Goal: Contribute content: Add original content to the website for others to see

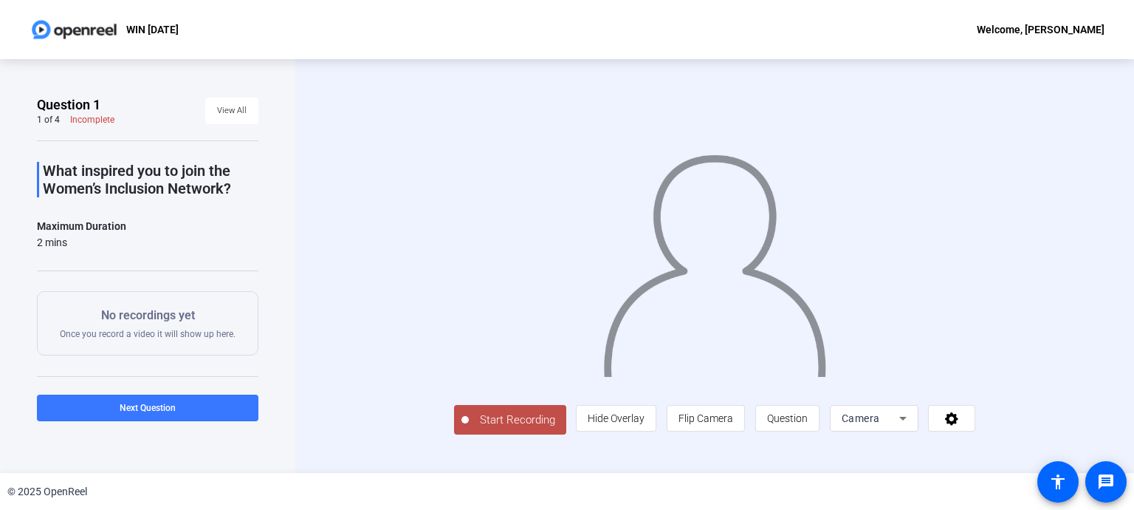
click at [479, 413] on span "Start Recording" at bounding box center [517, 419] width 97 height 17
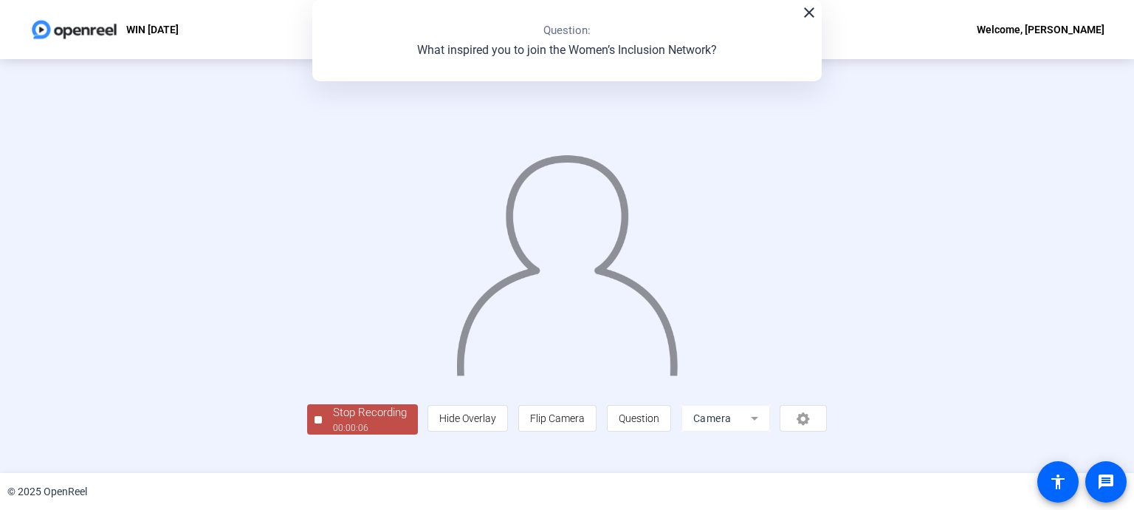
click at [372, 400] on div "Stop Recording 00:00:06 person Hide Overlay flip Flip Camera question_mark Ques…" at bounding box center [567, 265] width 521 height 337
click at [357, 422] on div "00:00:07" at bounding box center [370, 427] width 74 height 13
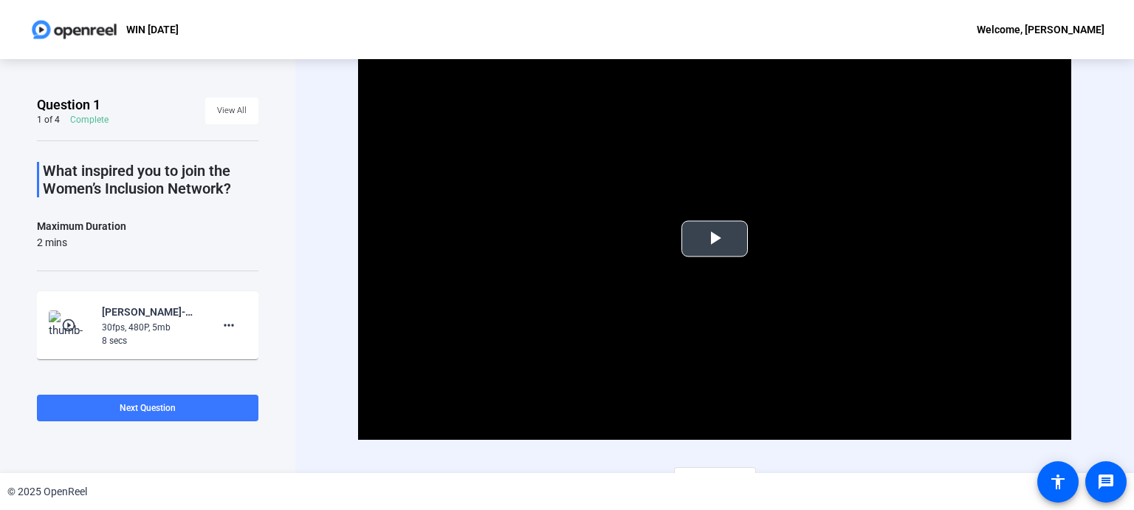
click at [715, 239] on span "Video Player" at bounding box center [715, 239] width 0 height 0
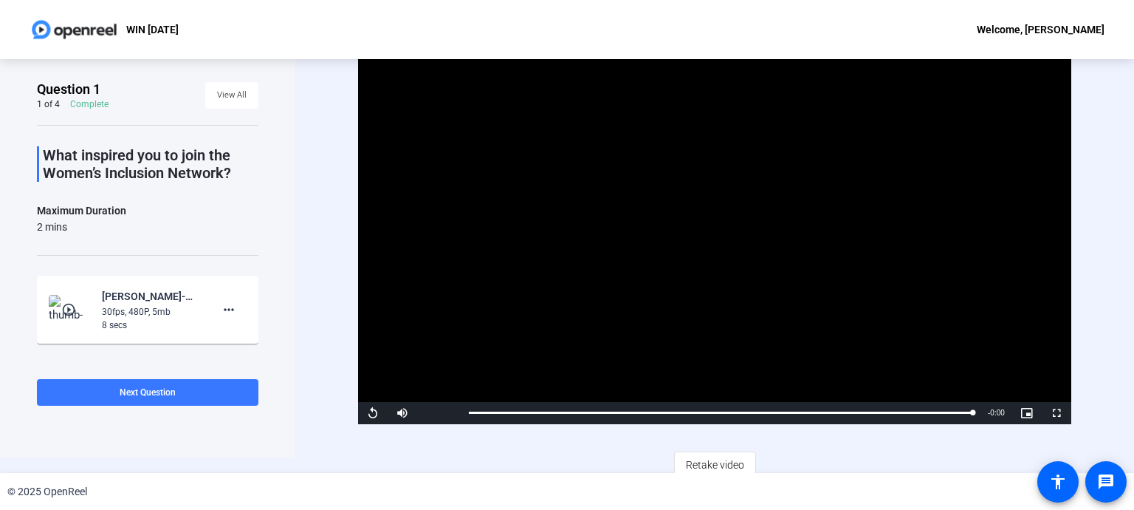
scroll to position [23, 0]
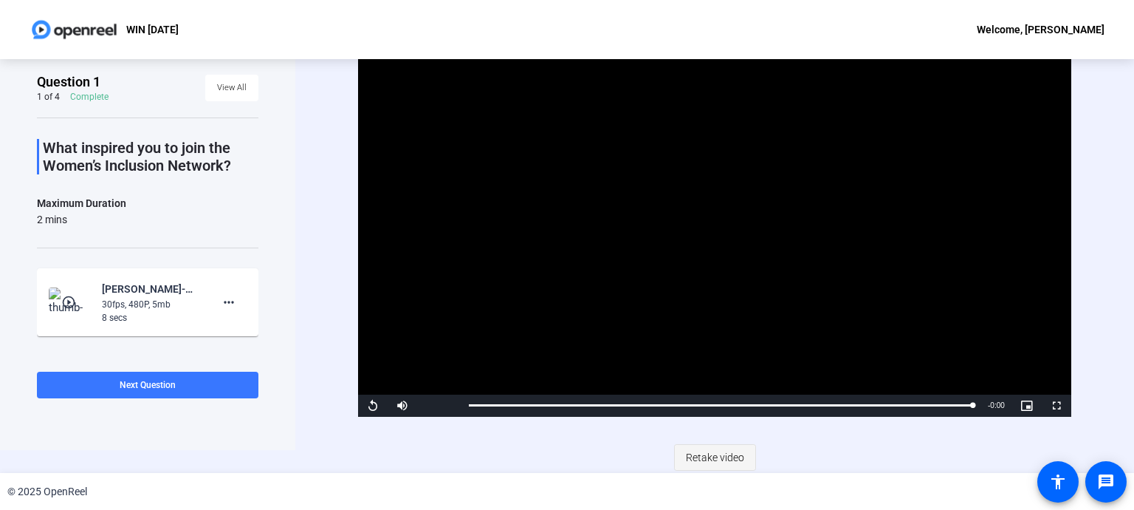
click at [725, 448] on span "Retake video" at bounding box center [715, 457] width 58 height 28
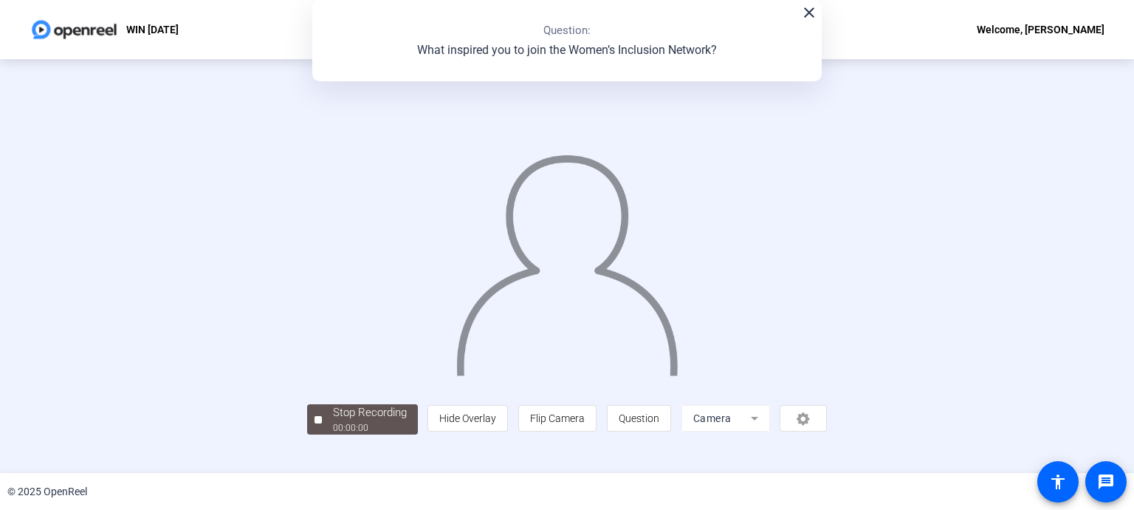
scroll to position [59, 0]
click at [333, 421] on div "Stop Recording" at bounding box center [370, 412] width 74 height 17
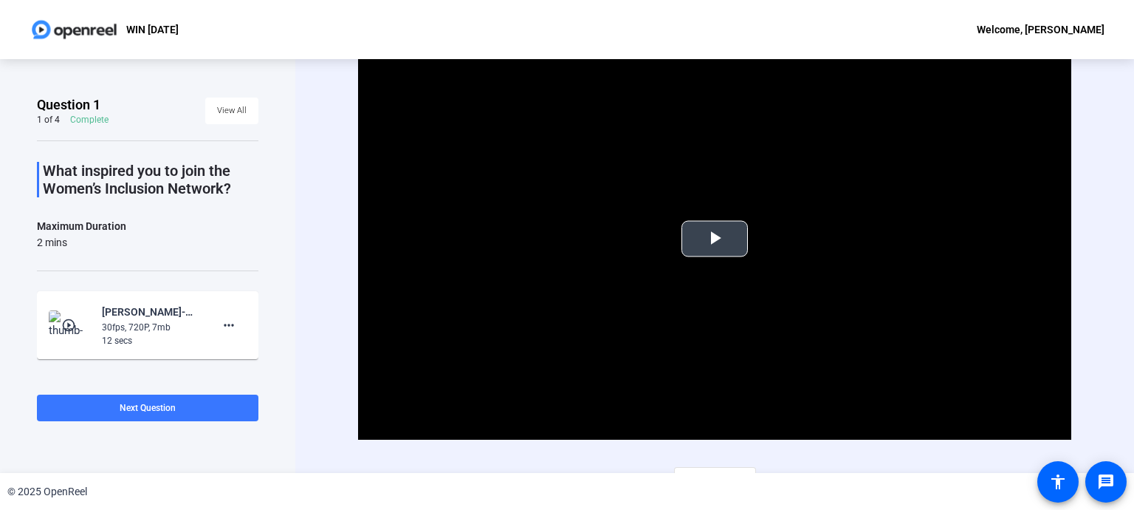
click at [715, 239] on span "Video Player" at bounding box center [715, 239] width 0 height 0
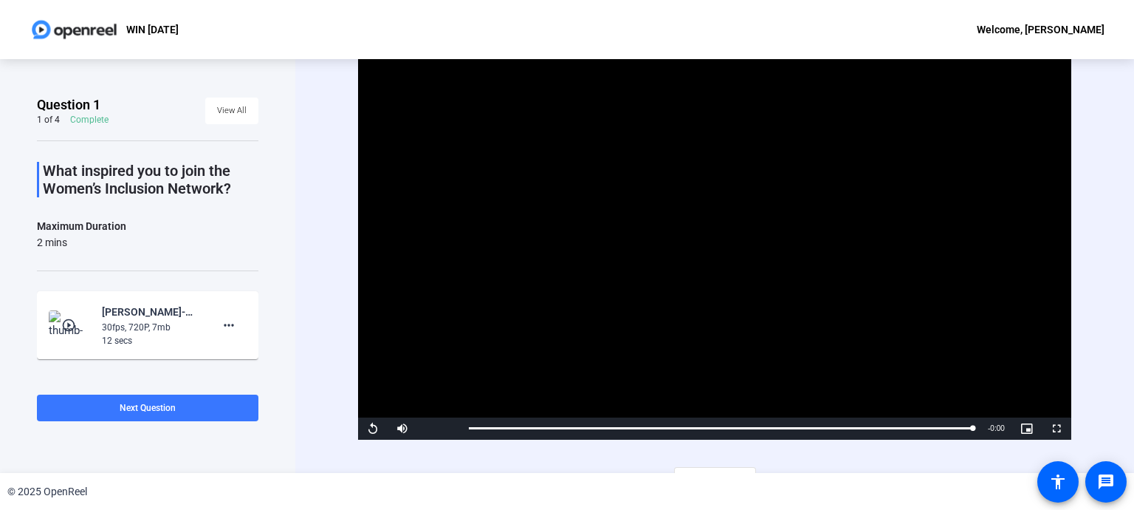
scroll to position [23, 0]
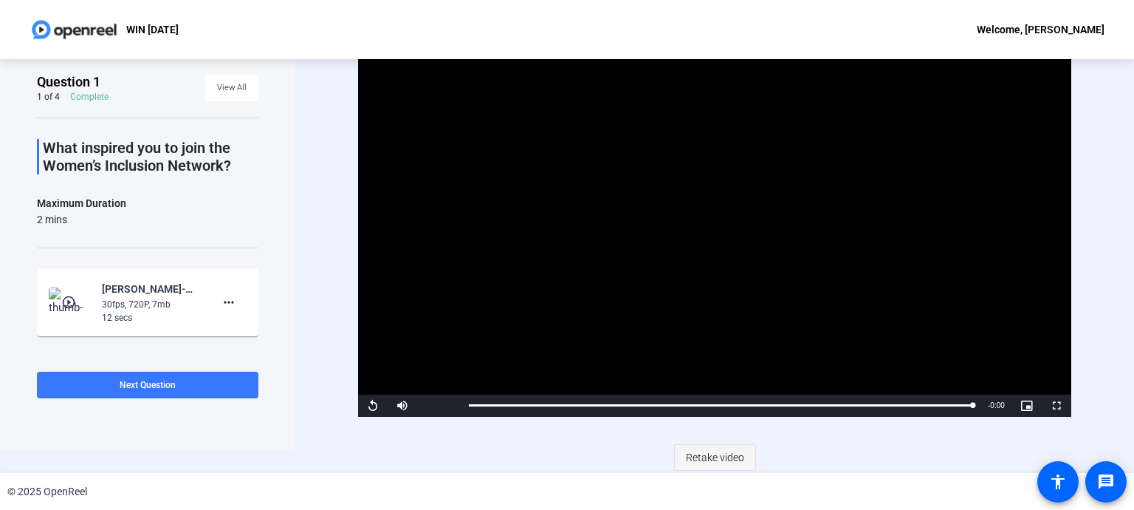
click at [699, 454] on span "Retake video" at bounding box center [715, 457] width 58 height 28
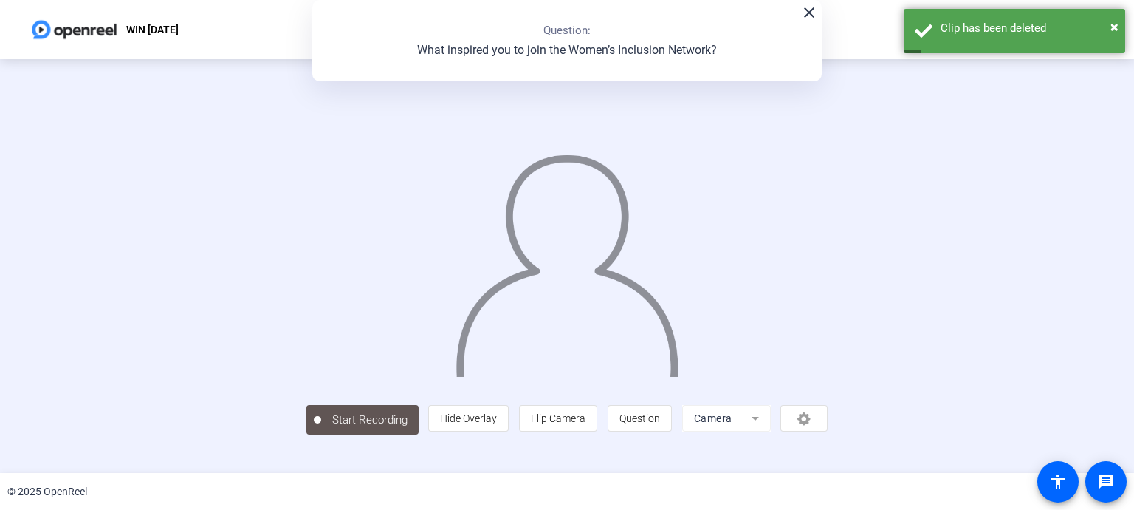
scroll to position [59, 0]
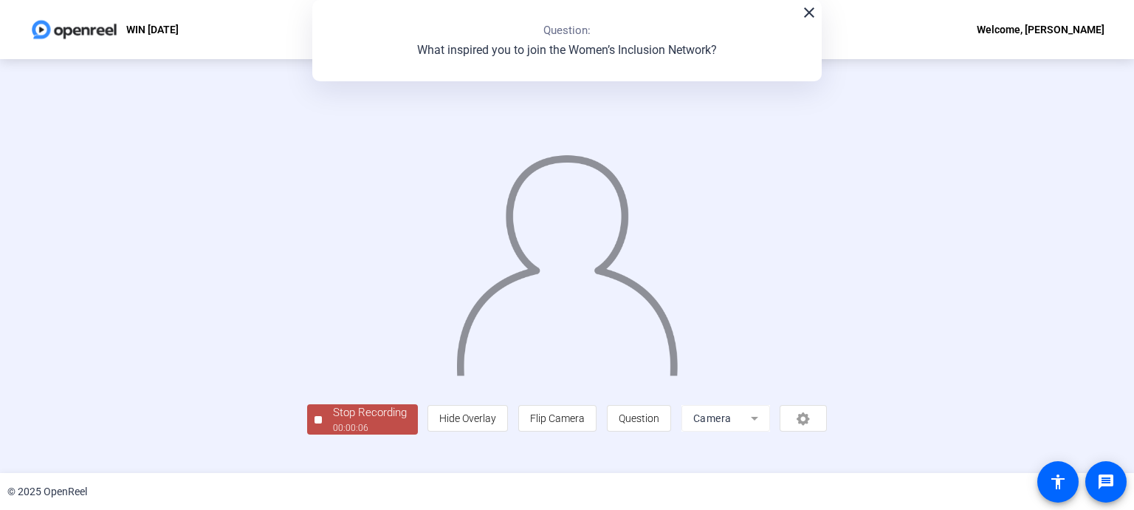
click at [333, 434] on div "00:00:06" at bounding box center [370, 427] width 74 height 13
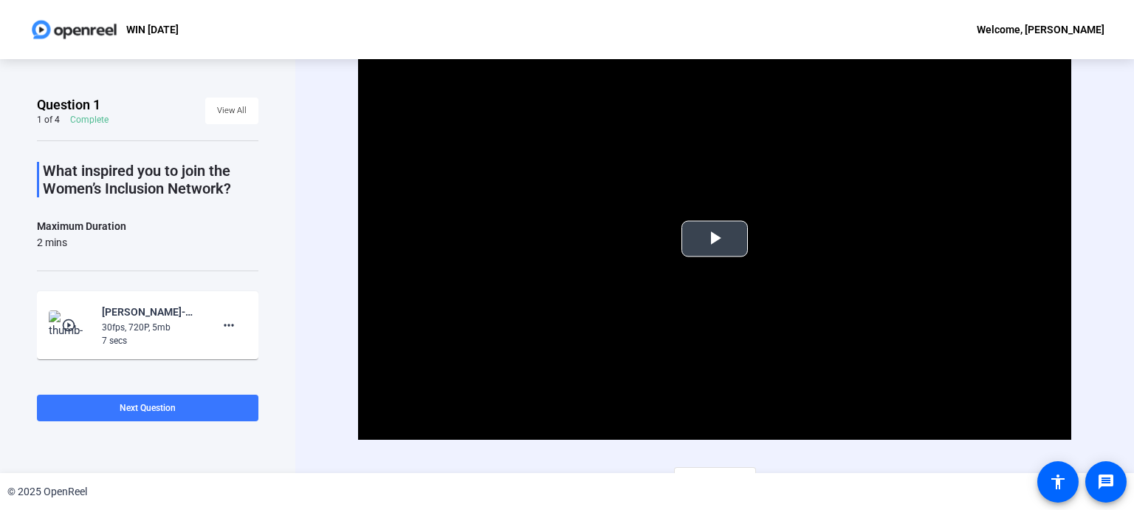
scroll to position [23, 0]
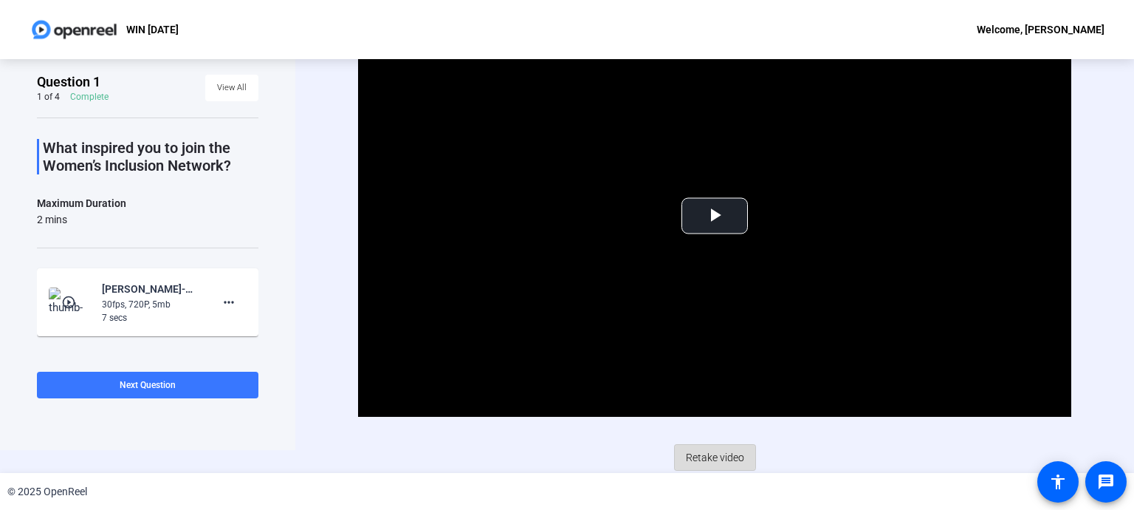
click at [702, 453] on span "Retake video" at bounding box center [715, 457] width 58 height 28
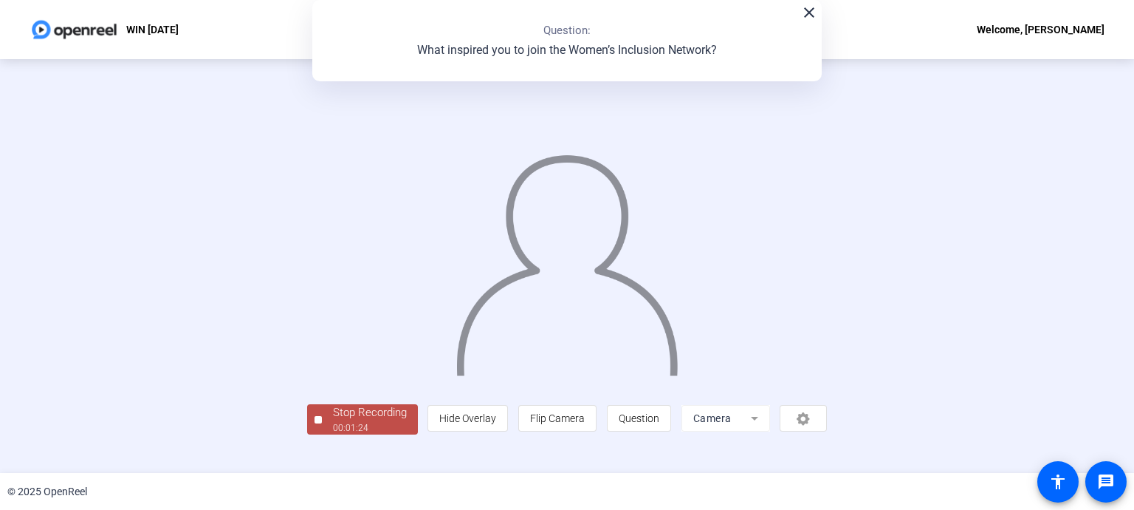
scroll to position [59, 0]
click at [333, 421] on div "Stop Recording" at bounding box center [370, 412] width 74 height 17
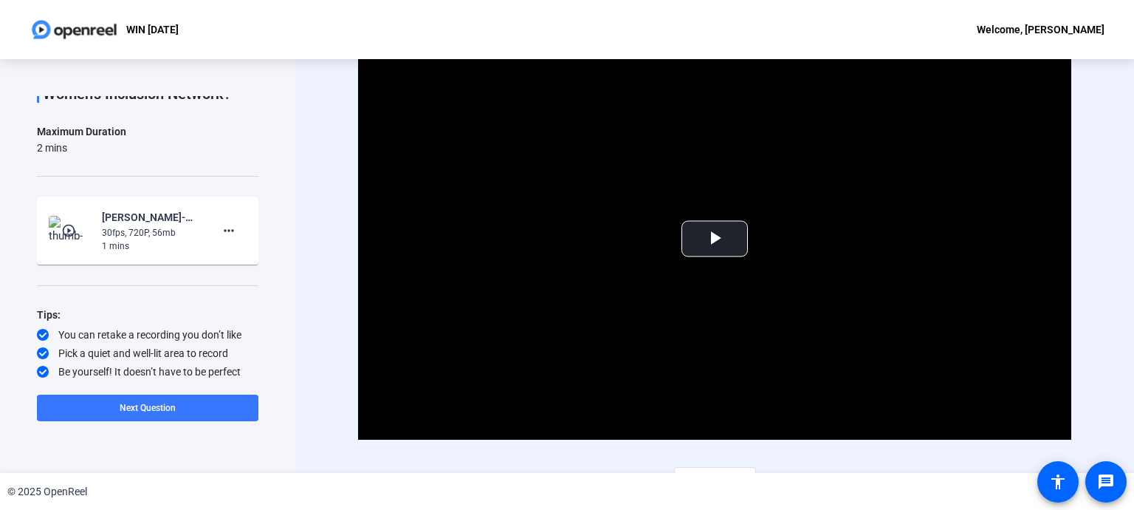
scroll to position [0, 0]
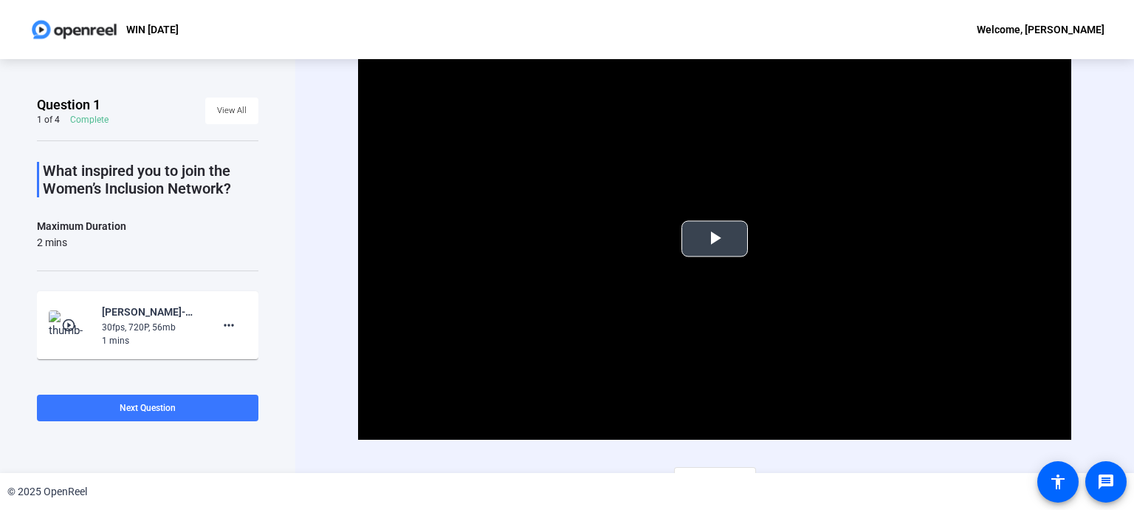
click at [715, 239] on span "Video Player" at bounding box center [715, 239] width 0 height 0
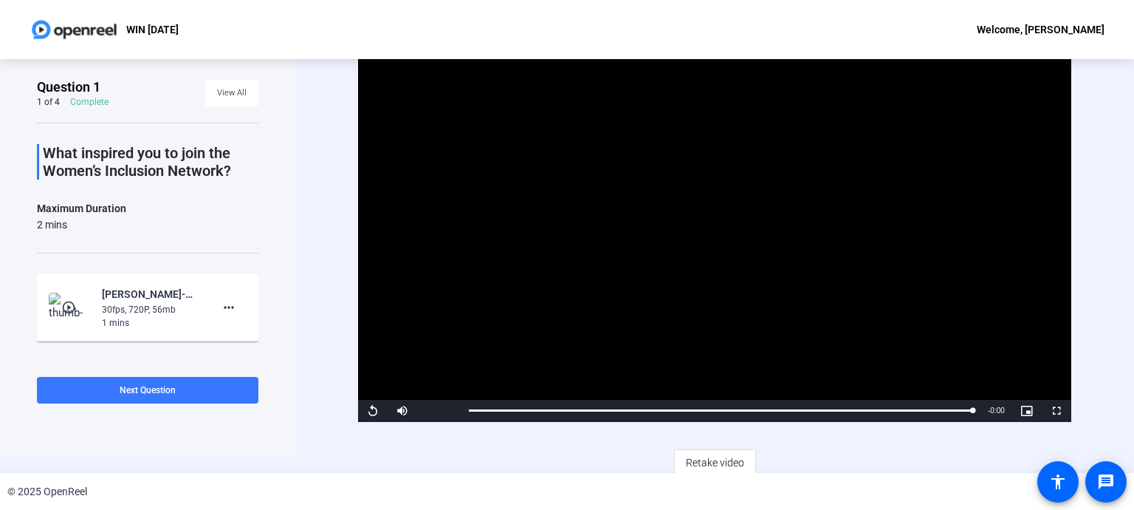
scroll to position [23, 0]
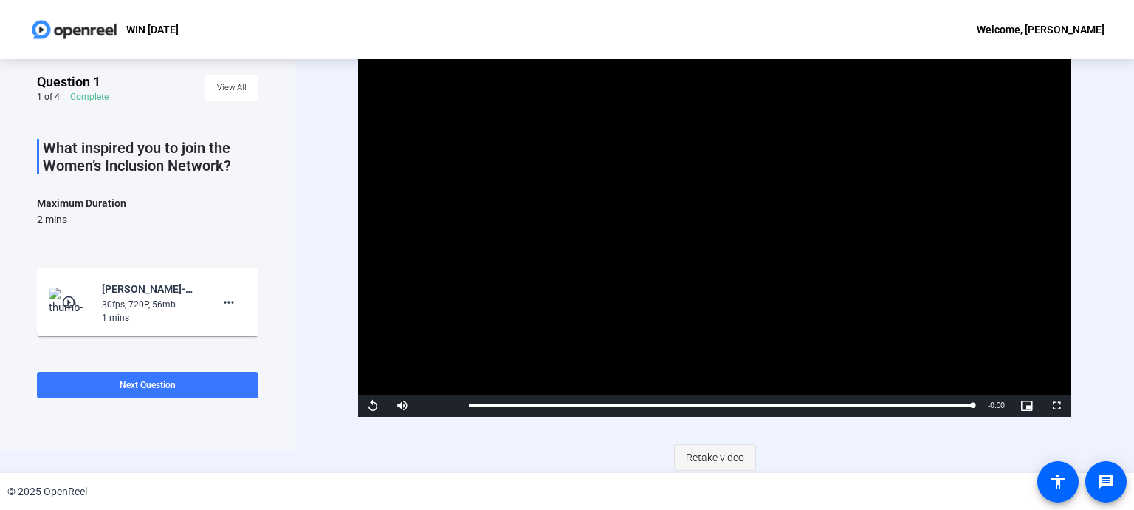
click at [718, 452] on span "Retake video" at bounding box center [715, 457] width 58 height 28
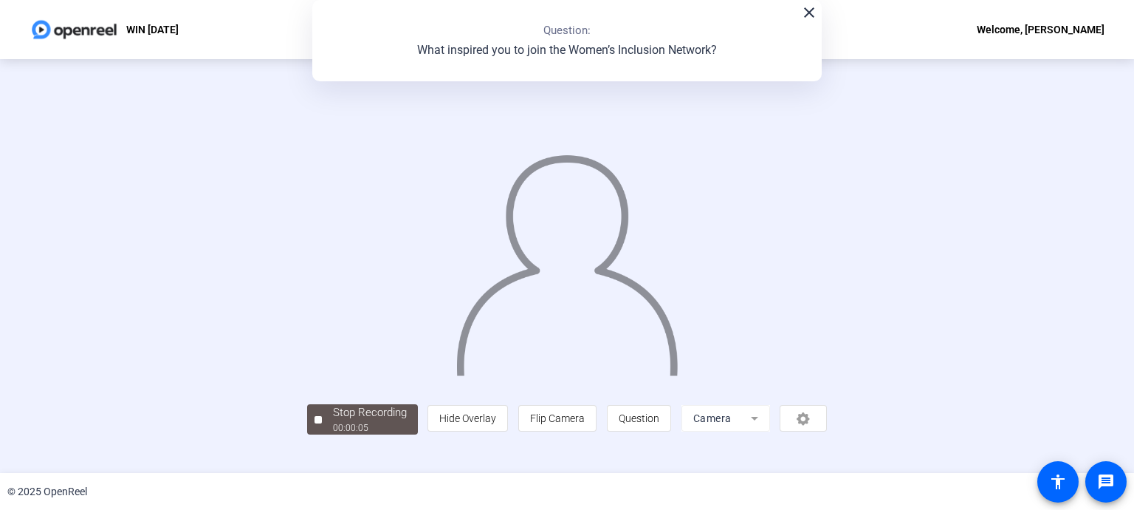
scroll to position [59, 0]
click at [333, 434] on div "00:00:08" at bounding box center [370, 427] width 74 height 13
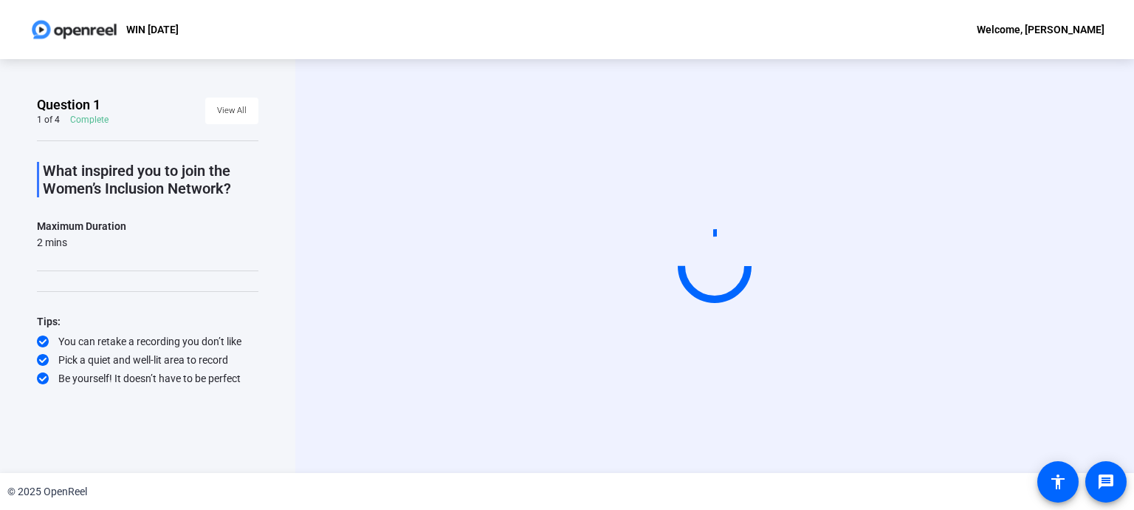
scroll to position [0, 0]
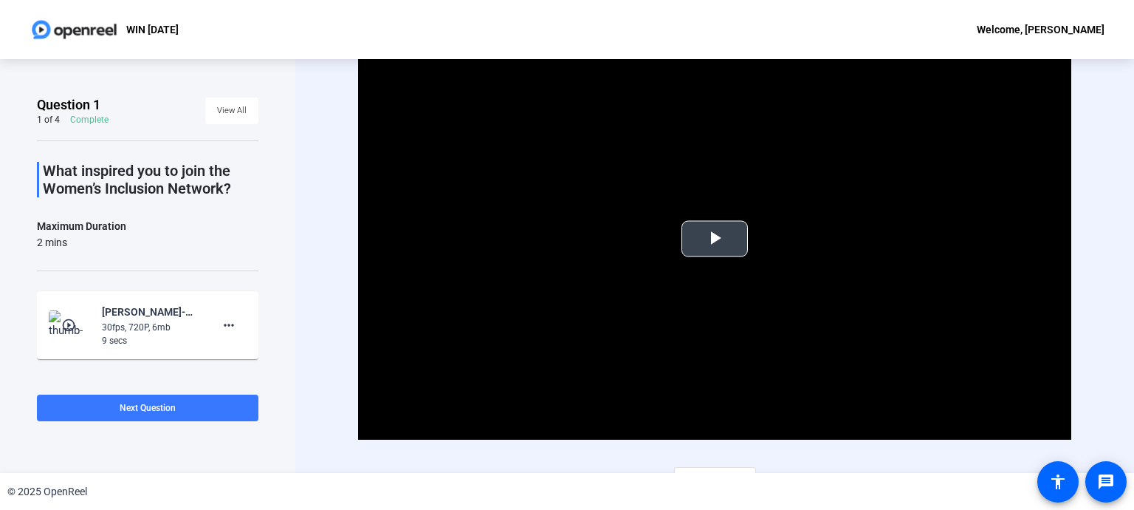
click at [715, 239] on span "Video Player" at bounding box center [715, 239] width 0 height 0
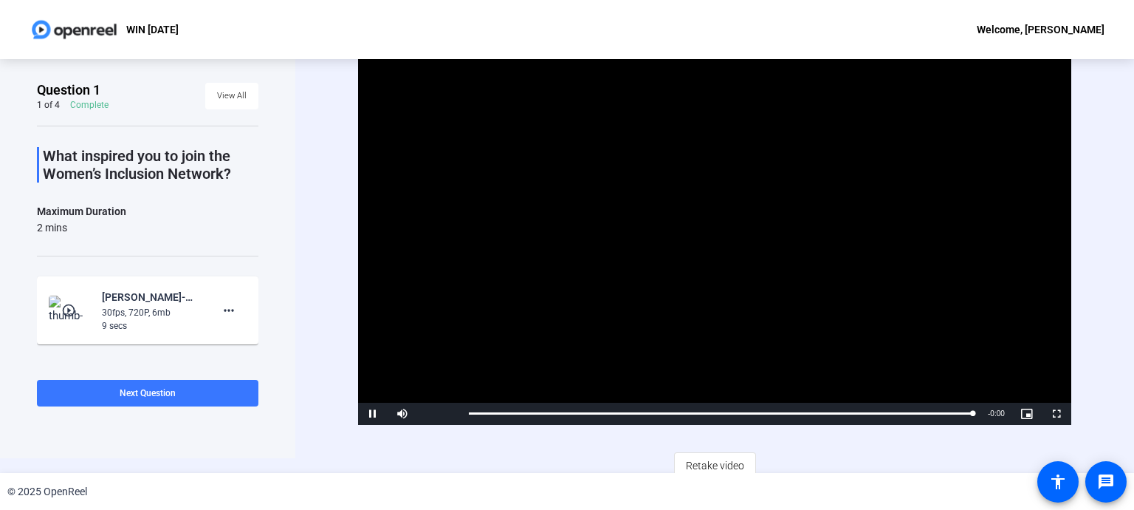
scroll to position [23, 0]
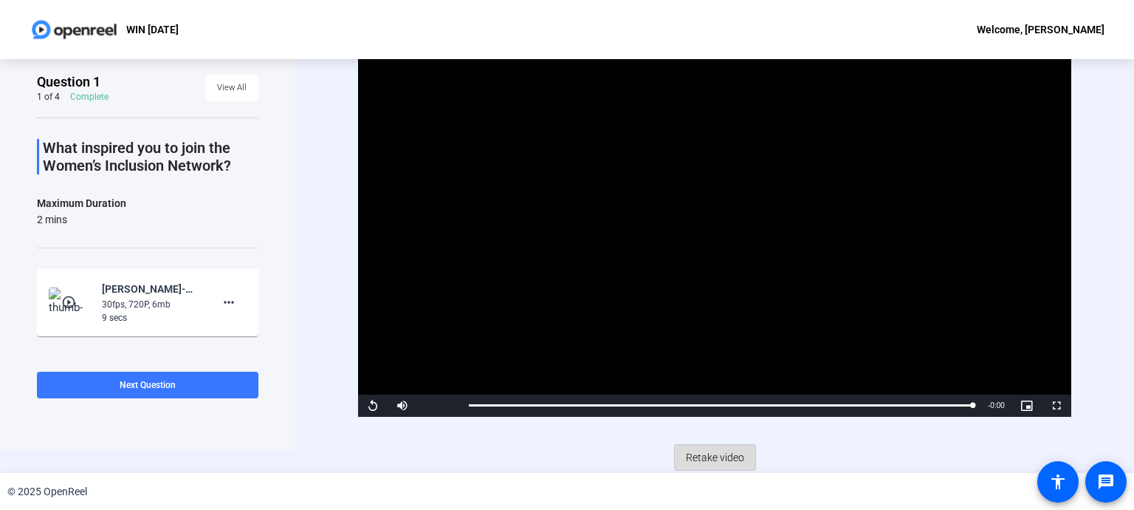
click at [707, 460] on span "Retake video" at bounding box center [715, 457] width 58 height 28
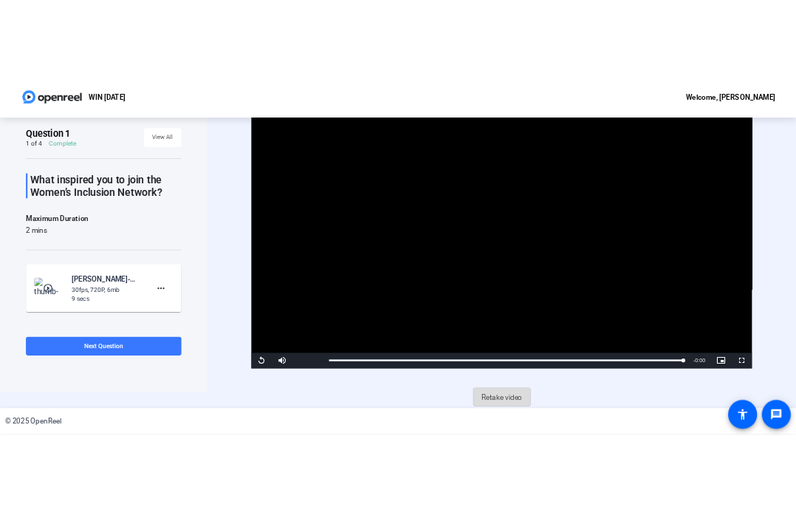
scroll to position [0, 0]
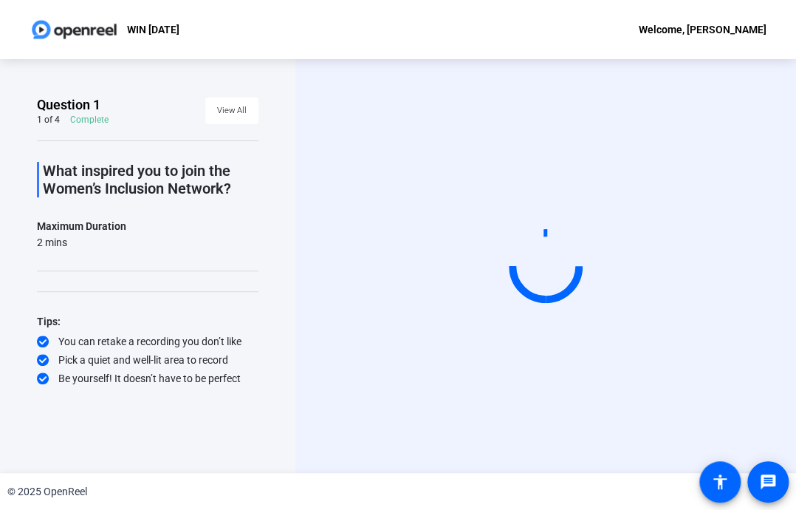
click at [539, 395] on div "Start Recording" at bounding box center [545, 266] width 501 height 414
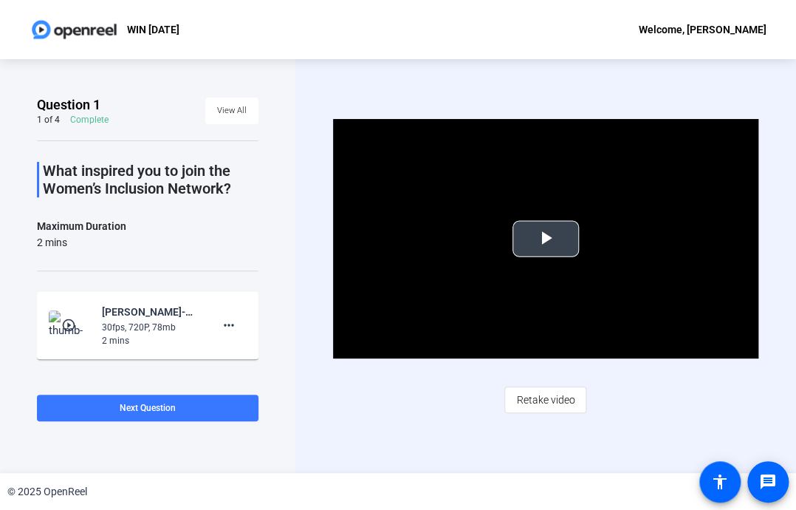
click at [546, 239] on span "Video Player" at bounding box center [546, 239] width 0 height 0
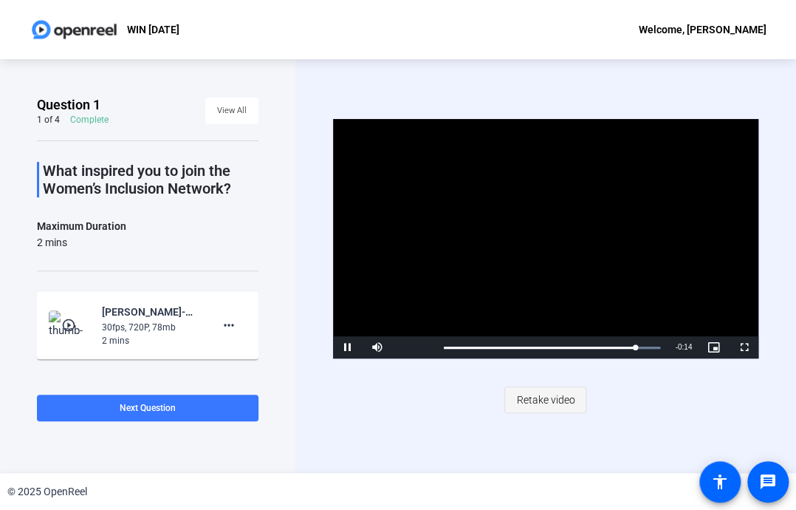
click at [562, 395] on span "Retake video" at bounding box center [545, 399] width 58 height 28
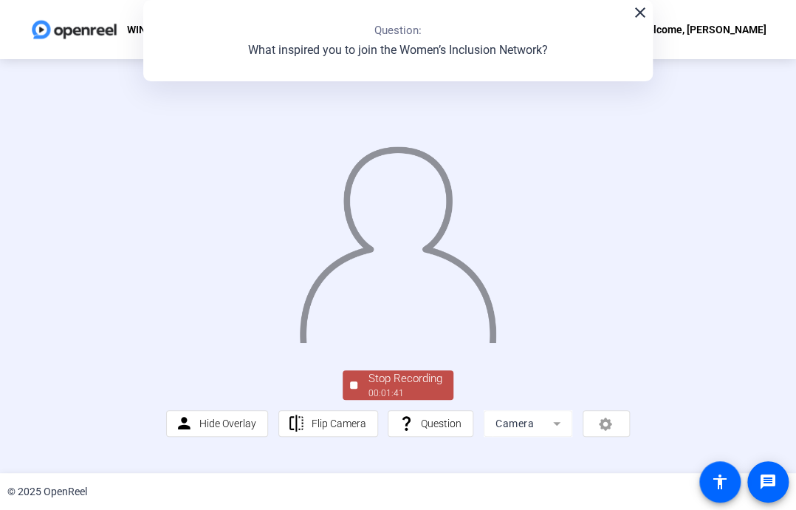
scroll to position [38, 0]
click at [378, 387] on div "Stop Recording" at bounding box center [405, 378] width 74 height 17
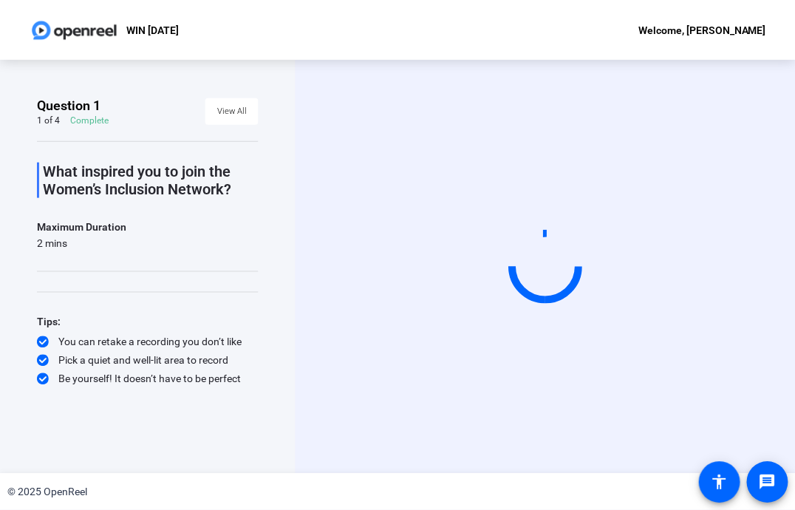
scroll to position [0, 0]
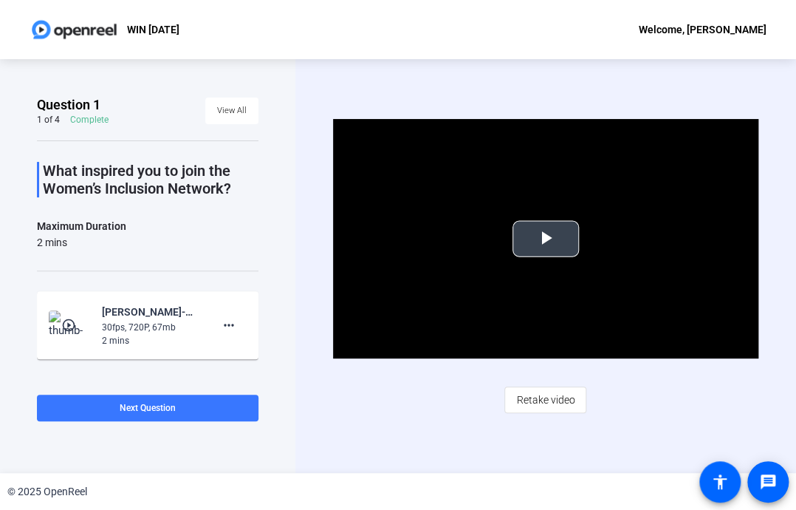
click at [546, 239] on span "Video Player" at bounding box center [546, 239] width 0 height 0
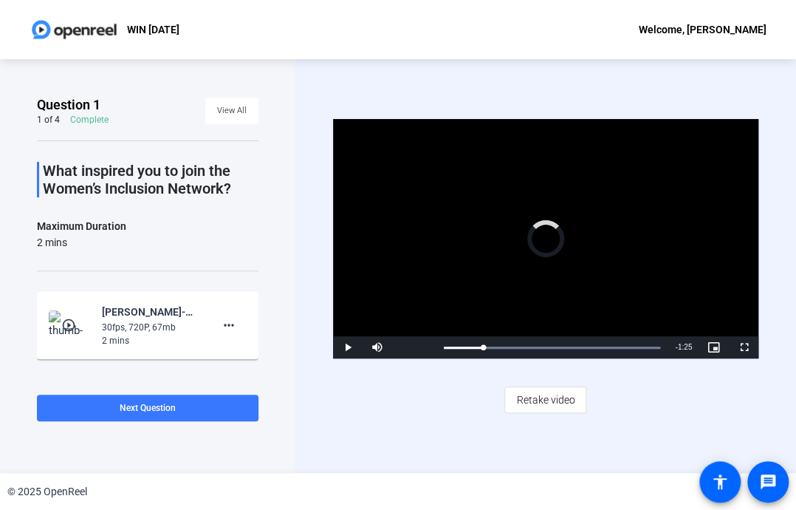
drag, startPoint x: 505, startPoint y: 352, endPoint x: 590, endPoint y: 362, distance: 85.5
click at [590, 362] on div "Video Player is loading. Play Video Play Mute Current Time 0:18 / Duration 1:43…" at bounding box center [545, 266] width 425 height 294
drag, startPoint x: 592, startPoint y: 345, endPoint x: 615, endPoint y: 345, distance: 23.6
click at [615, 346] on div "Loaded : 100.00% 1:21 1:10" at bounding box center [552, 348] width 216 height 4
click at [536, 395] on span "Retake video" at bounding box center [545, 399] width 58 height 28
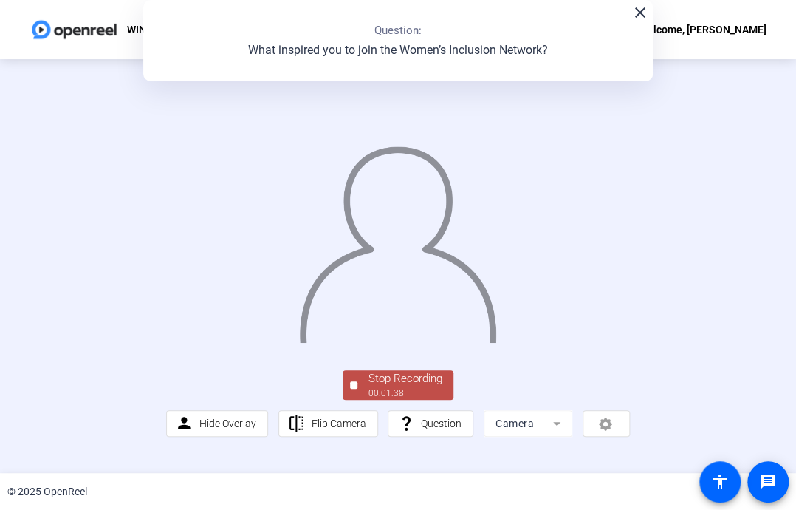
click at [384, 387] on div "Stop Recording" at bounding box center [405, 378] width 74 height 17
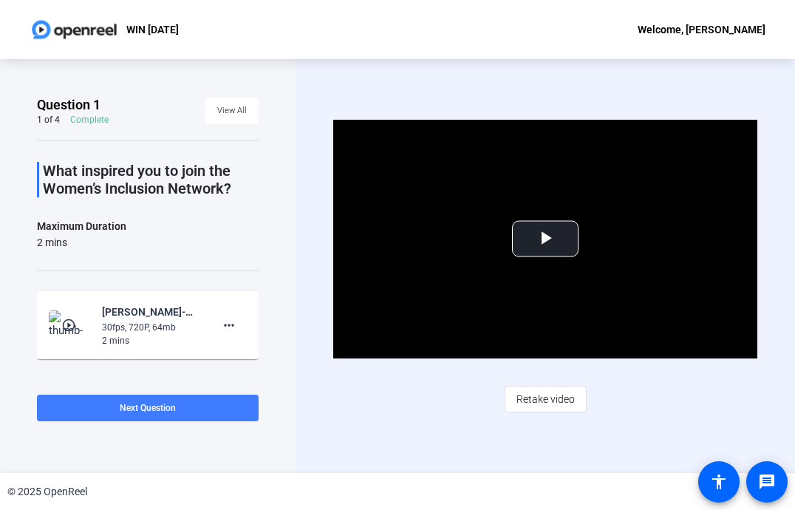
click at [176, 413] on span at bounding box center [148, 407] width 222 height 35
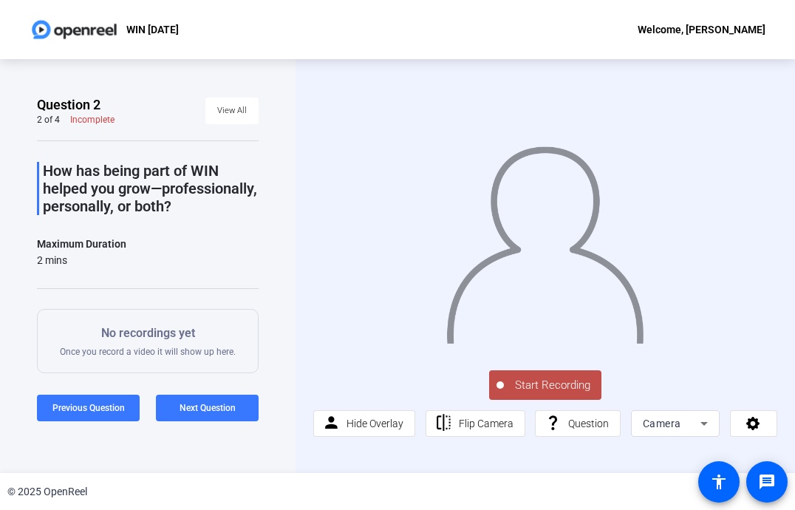
click at [563, 380] on span "Start Recording" at bounding box center [552, 385] width 97 height 17
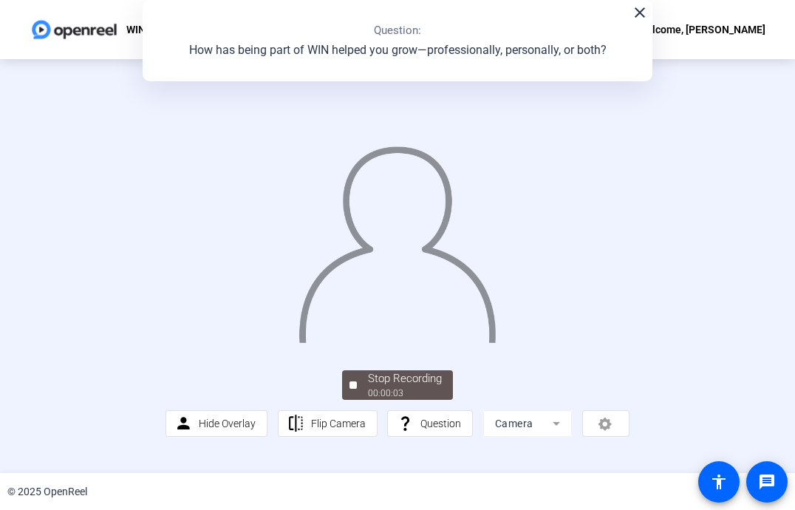
scroll to position [38, 0]
click at [398, 387] on div "Stop Recording" at bounding box center [405, 378] width 74 height 17
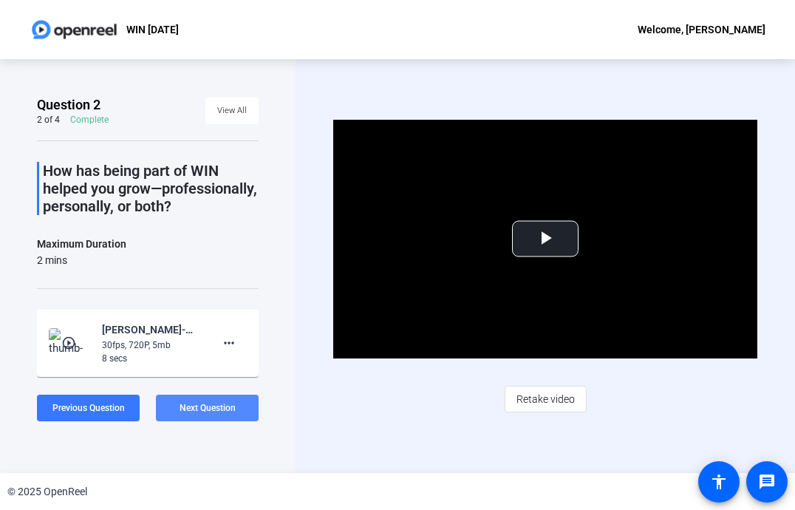
click at [230, 407] on span "Next Question" at bounding box center [207, 407] width 56 height 10
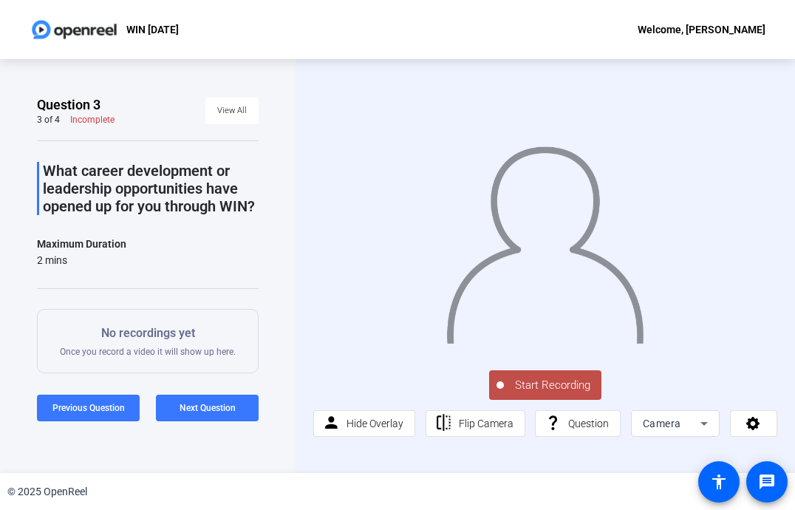
click at [522, 384] on span "Start Recording" at bounding box center [552, 385] width 97 height 17
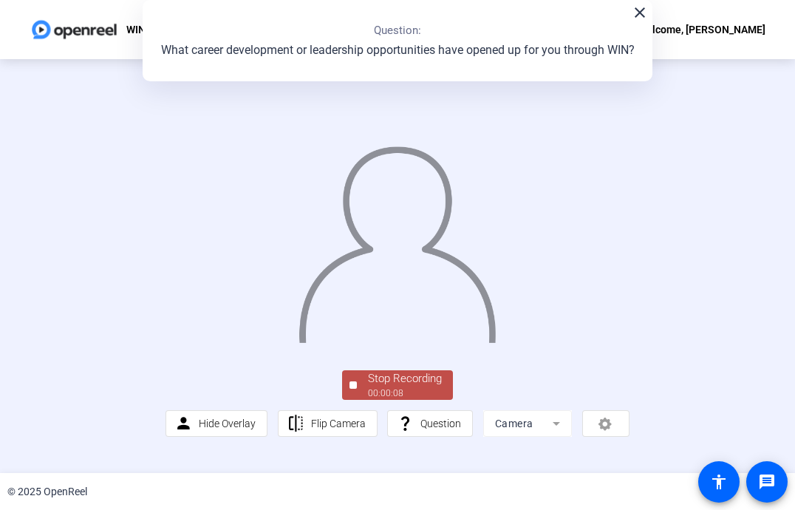
scroll to position [38, 0]
click at [400, 387] on div "Stop Recording" at bounding box center [405, 378] width 74 height 17
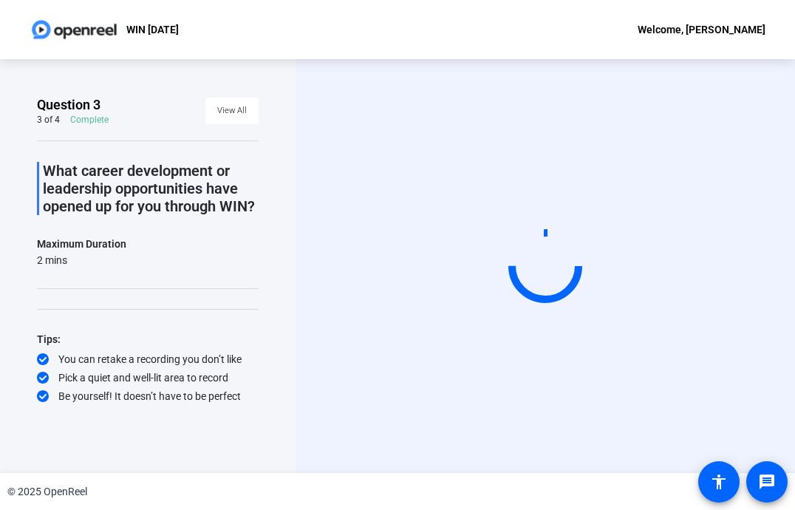
scroll to position [0, 0]
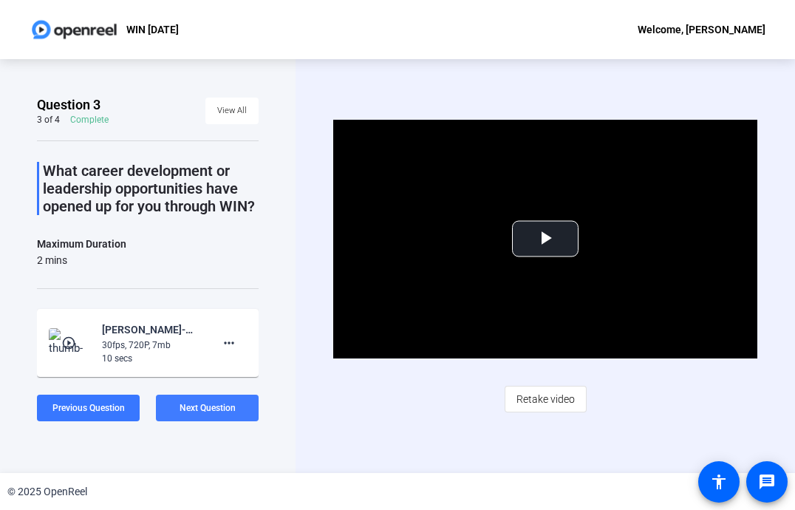
click at [202, 408] on span "Next Question" at bounding box center [207, 407] width 56 height 10
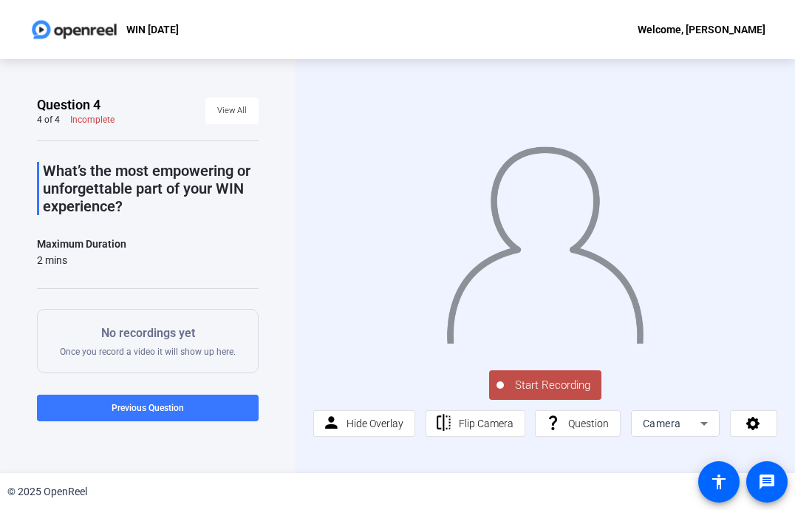
click at [527, 386] on span "Start Recording" at bounding box center [552, 385] width 97 height 17
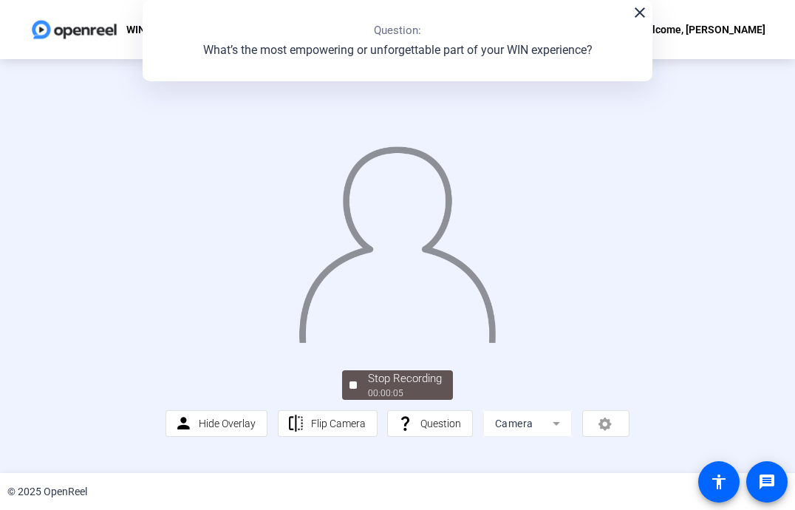
scroll to position [38, 0]
click at [389, 387] on div "Stop Recording" at bounding box center [405, 378] width 74 height 17
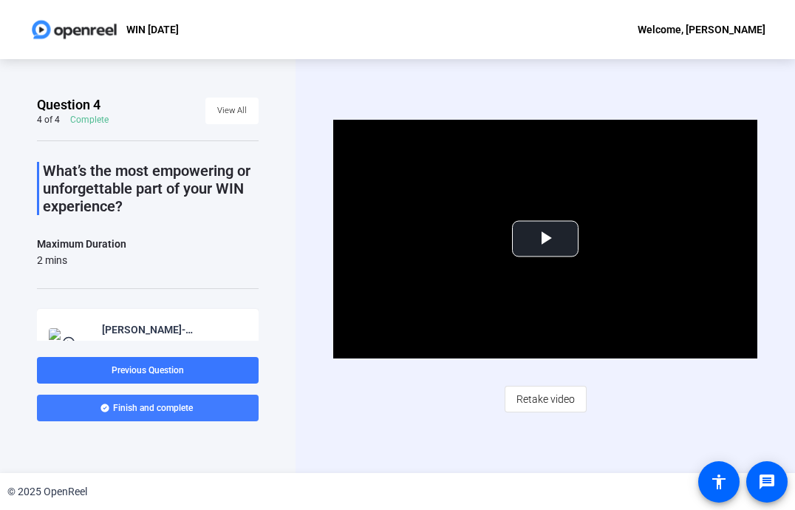
click at [163, 408] on span "Finish and complete" at bounding box center [153, 408] width 80 height 12
